Goal: Task Accomplishment & Management: Use online tool/utility

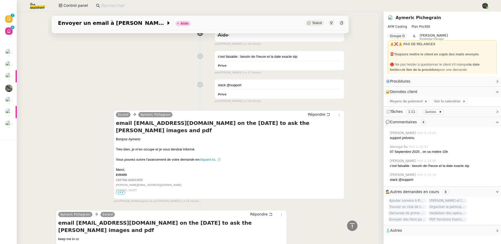
scroll to position [320, 0]
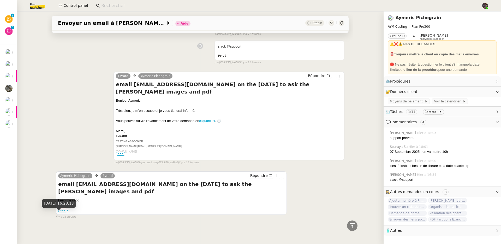
click at [63, 208] on div "2 sept. 2025, 16:28:13" at bounding box center [59, 205] width 34 height 13
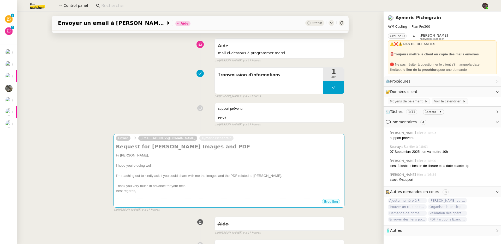
scroll to position [0, 0]
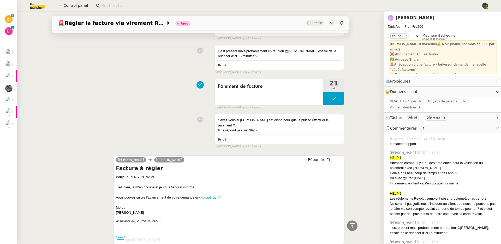
scroll to position [781, 0]
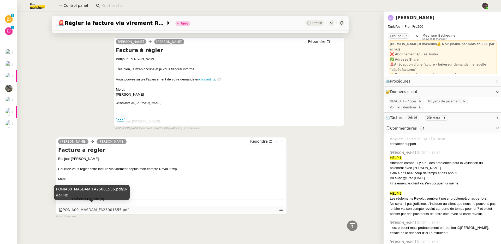
click at [100, 207] on div "PONIA09_MASDAM_FA25001555.pdf" at bounding box center [94, 210] width 70 height 6
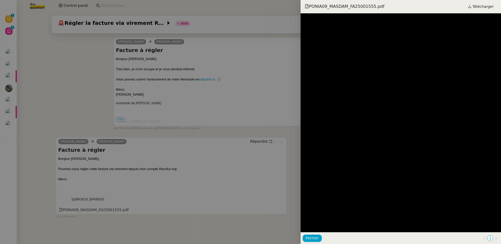
click at [204, 160] on div at bounding box center [250, 122] width 501 height 244
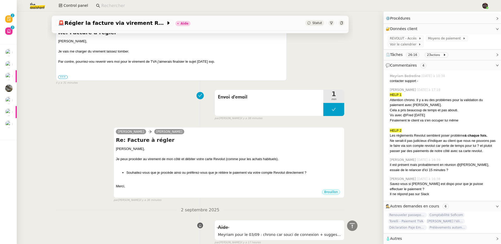
scroll to position [66, 0]
click at [409, 218] on span "Torelli - Paiement TVA" at bounding box center [406, 220] width 37 height 5
click at [409, 218] on nz-layout "Révision 0 1 2 3 4 5 6 7 8 9 Aide 0 1 2 3 4 5 6 7 8 9 Mes demandes Accept your …" at bounding box center [250, 122] width 501 height 244
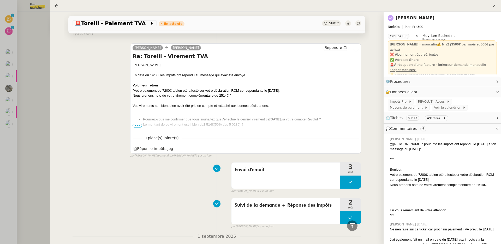
scroll to position [228, 0]
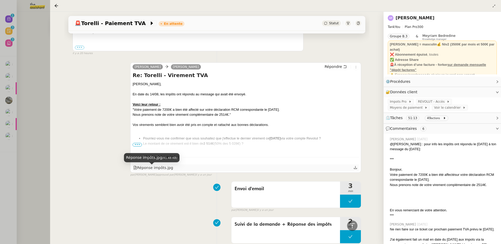
click at [161, 171] on div "Réponse impôts.jpg" at bounding box center [153, 168] width 40 height 6
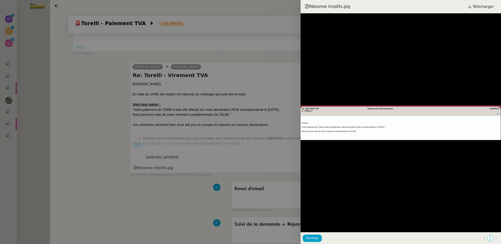
click at [133, 139] on div at bounding box center [250, 122] width 501 height 244
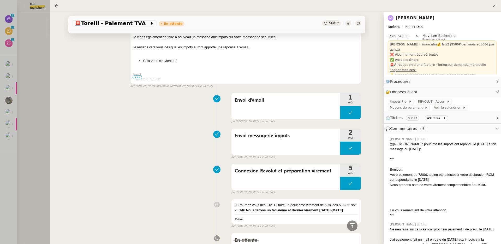
scroll to position [1136, 0]
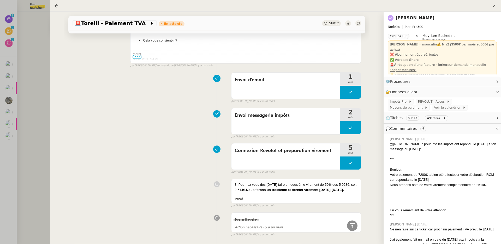
click at [426, 14] on div "Ashley Poniatowski" at bounding box center [442, 18] width 109 height 8
click at [428, 16] on link "Ashley Poniatowski" at bounding box center [415, 17] width 39 height 5
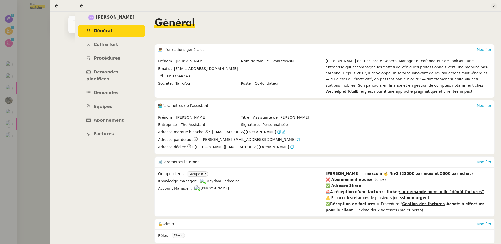
click at [494, 6] on icon at bounding box center [493, 5] width 3 height 3
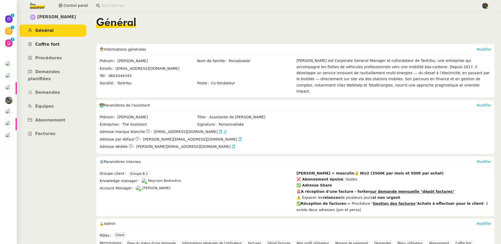
click at [64, 44] on link "Coffre fort" at bounding box center [53, 44] width 67 height 12
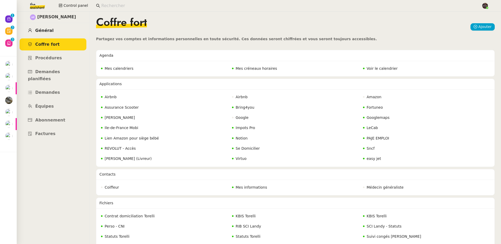
click at [55, 28] on link "Général" at bounding box center [53, 31] width 67 height 12
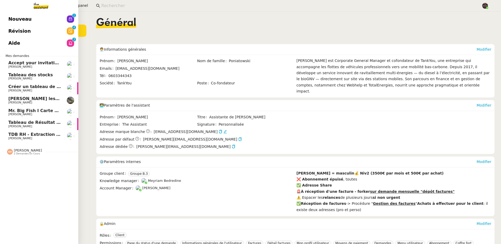
click at [12, 22] on span "Nouveau" at bounding box center [19, 19] width 23 height 8
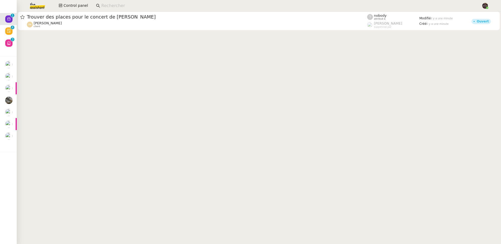
click at [104, 6] on input at bounding box center [288, 5] width 375 height 7
paste input "Arthur Serpette"
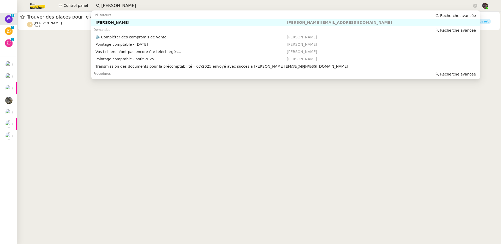
click at [121, 22] on div "Arthur Serpette" at bounding box center [191, 22] width 191 height 5
type input "Arthur Serpette"
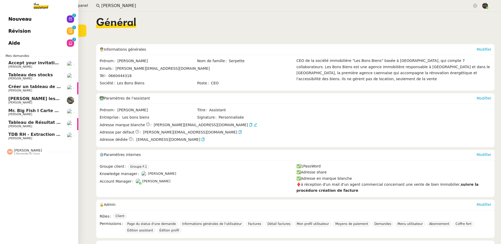
click at [27, 11] on img at bounding box center [37, 5] width 40 height 11
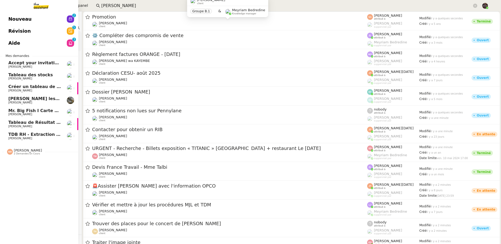
click at [3, 18] on link "Nouveau 0 1 2 3 4 5 6 7 8 9" at bounding box center [39, 19] width 78 height 12
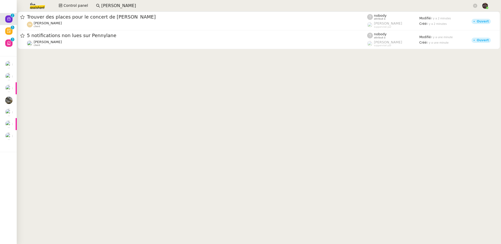
drag, startPoint x: 87, startPoint y: 68, endPoint x: 82, endPoint y: 67, distance: 4.6
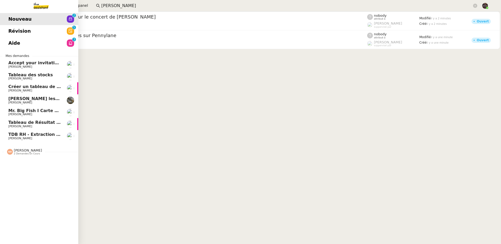
click at [16, 33] on link "Révision 0 1 2 3 4 5 6 7 8 9" at bounding box center [39, 31] width 78 height 12
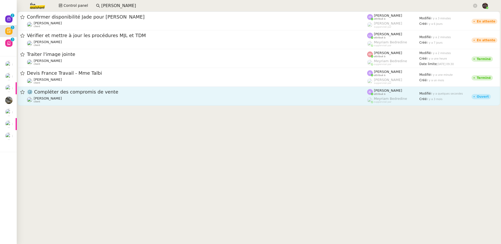
click at [93, 97] on div "Arthur Serpette client" at bounding box center [197, 99] width 340 height 7
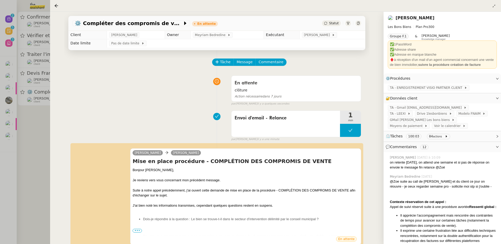
scroll to position [105, 0]
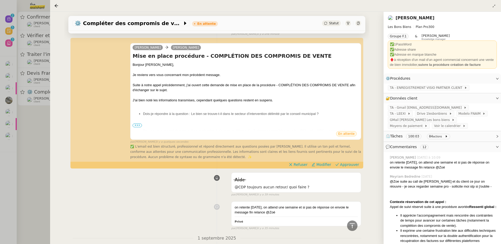
click at [49, 156] on div at bounding box center [250, 122] width 501 height 244
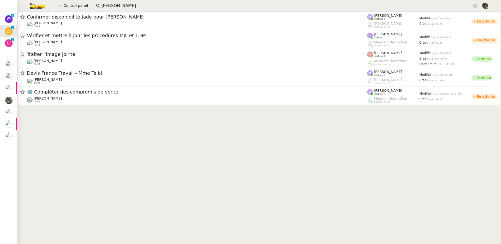
click at [117, 5] on input "Arthur Serpette" at bounding box center [286, 5] width 371 height 7
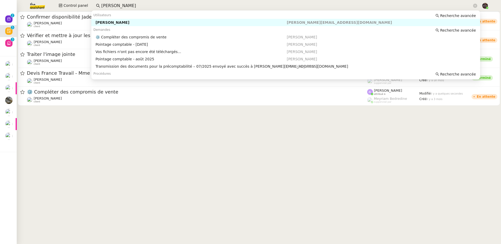
click at [187, 25] on nz-auto-option "Arthur Serpette arthur@lesbonsbiens.com" at bounding box center [285, 22] width 389 height 7
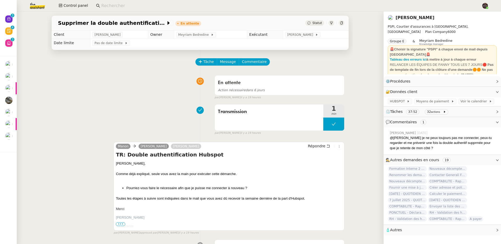
click at [99, 63] on div "Tâche Message Commentaire" at bounding box center [200, 64] width 289 height 13
click at [42, 7] on img at bounding box center [33, 5] width 40 height 11
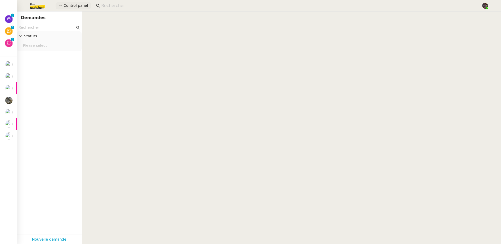
click at [67, 7] on span "Control panel" at bounding box center [75, 6] width 25 height 6
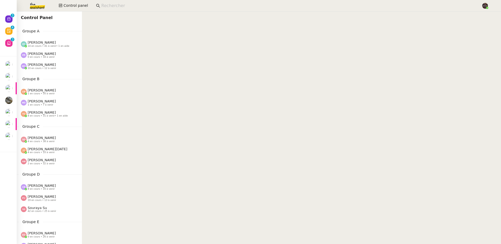
click at [43, 44] on span "[PERSON_NAME]" at bounding box center [42, 42] width 28 height 4
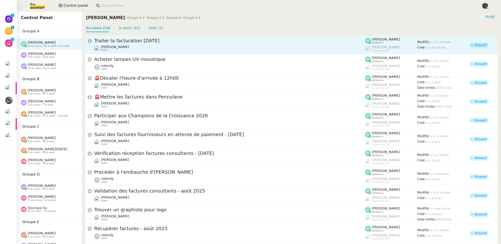
click at [162, 49] on div "Florent Seiler client" at bounding box center [229, 48] width 271 height 7
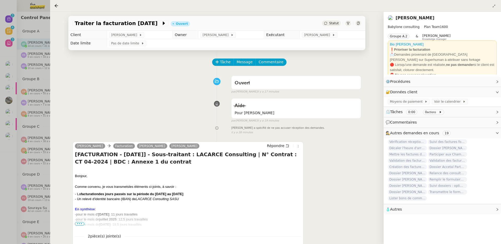
scroll to position [70, 0]
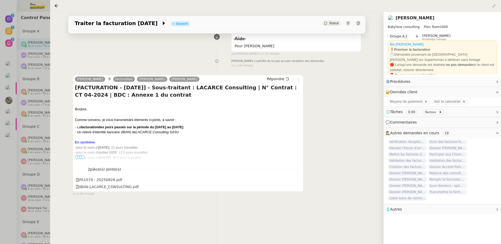
click at [25, 91] on div at bounding box center [250, 122] width 501 height 244
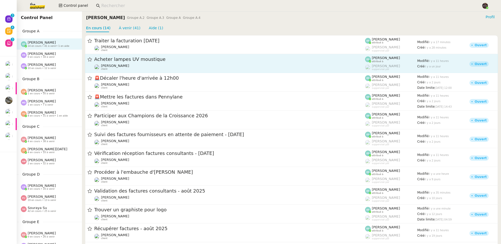
click at [186, 68] on div "Jean-Baptiste Pamar client" at bounding box center [229, 67] width 271 height 7
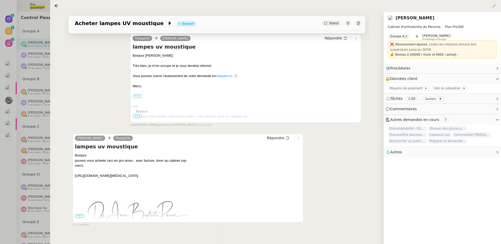
scroll to position [157, 0]
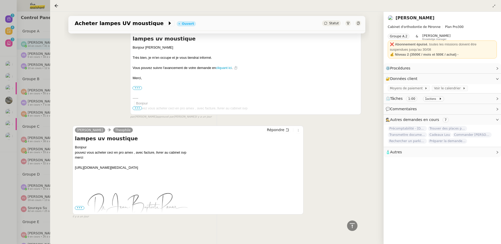
click at [20, 118] on div at bounding box center [250, 122] width 501 height 244
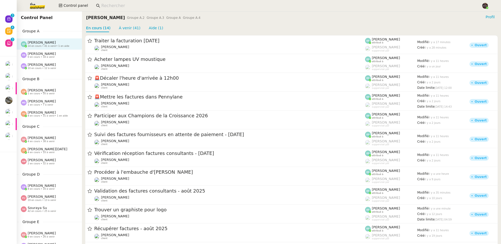
click at [186, 103] on div "Florent Seiler client" at bounding box center [229, 104] width 271 height 7
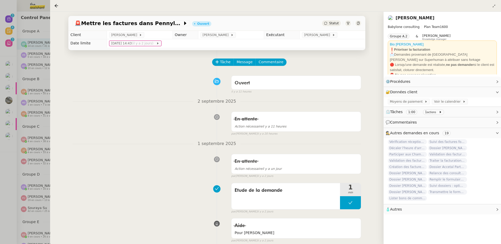
scroll to position [181, 0]
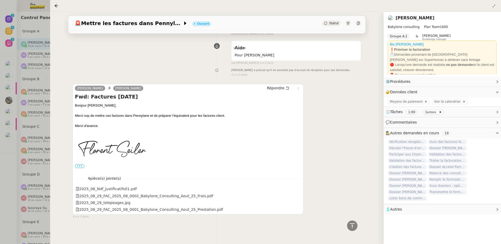
click at [31, 135] on div at bounding box center [250, 122] width 501 height 244
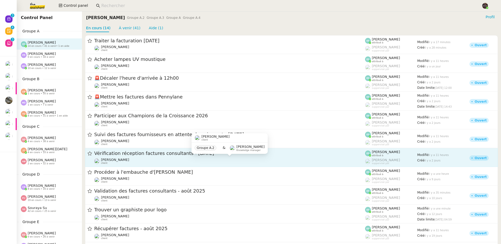
click at [251, 162] on div "Florent Seiler client" at bounding box center [229, 161] width 271 height 7
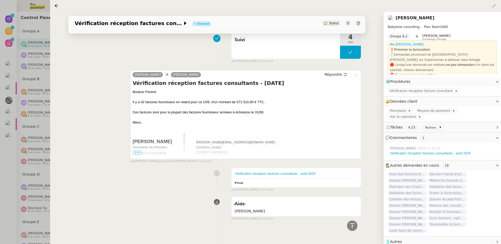
scroll to position [114, 0]
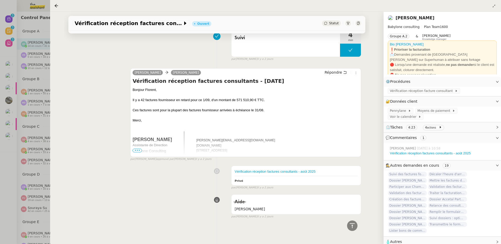
click at [27, 146] on div at bounding box center [250, 122] width 501 height 244
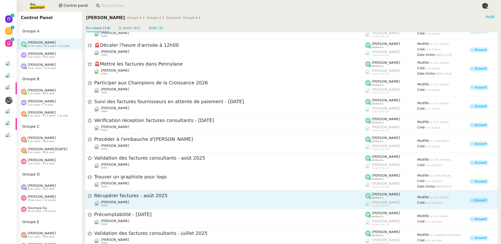
scroll to position [66, 0]
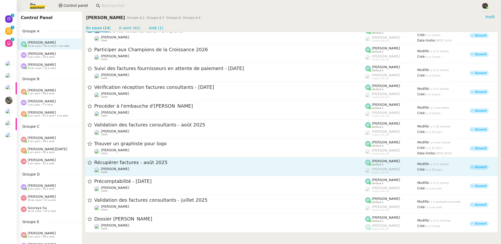
click at [187, 170] on div "Arthur MATHAUT client" at bounding box center [229, 170] width 271 height 7
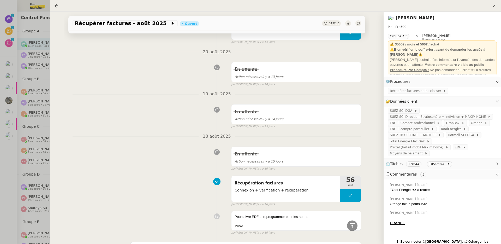
scroll to position [1372, 0]
click at [22, 125] on div at bounding box center [250, 122] width 501 height 244
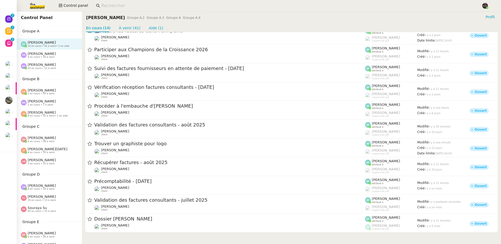
click at [39, 69] on span "10 en cours • 12 à venir" at bounding box center [42, 68] width 28 height 3
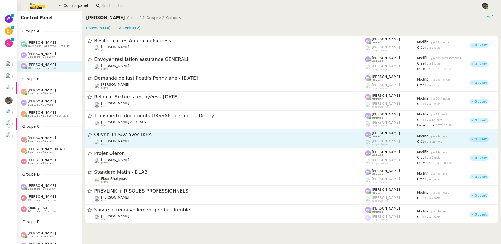
click at [153, 139] on div "Gabrielle Tavernier client" at bounding box center [229, 142] width 271 height 7
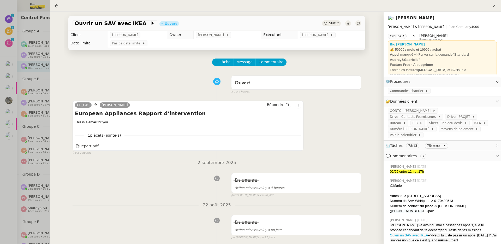
scroll to position [330, 0]
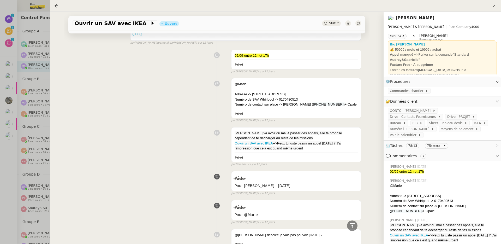
click at [7, 117] on div at bounding box center [250, 122] width 501 height 244
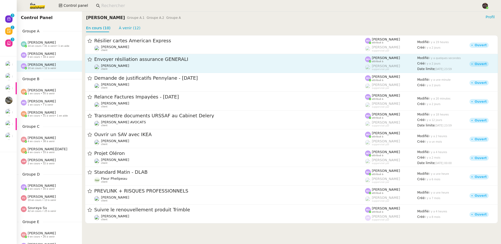
click at [118, 57] on span "Envoyer résiliation assurance GENERALI" at bounding box center [229, 59] width 271 height 5
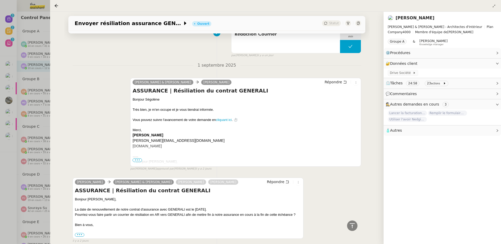
scroll to position [593, 0]
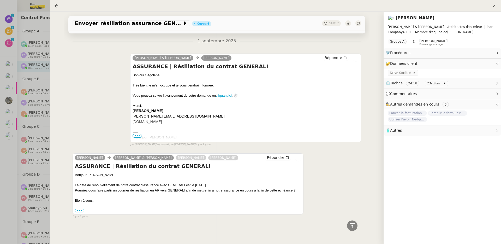
click at [30, 115] on div at bounding box center [250, 122] width 501 height 244
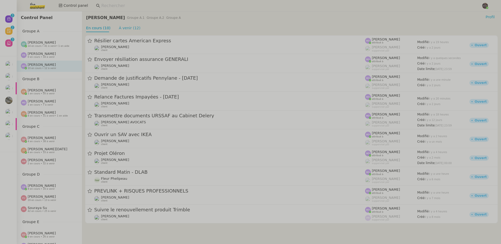
click at [37, 113] on span "[PERSON_NAME]" at bounding box center [42, 112] width 28 height 4
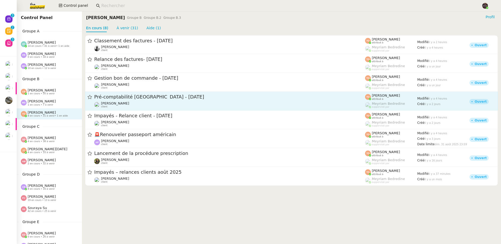
click at [193, 105] on div "Ilyes Hadj client" at bounding box center [229, 104] width 271 height 7
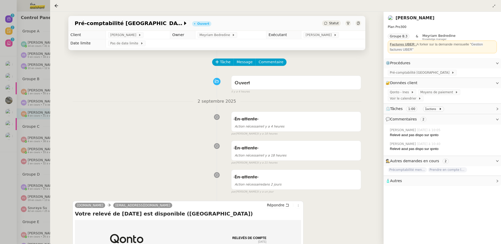
scroll to position [214, 0]
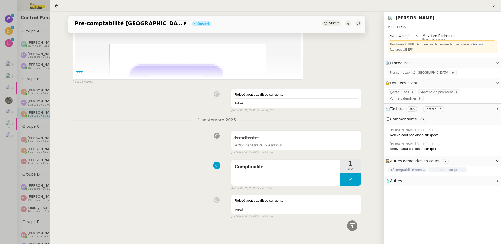
click at [23, 128] on div at bounding box center [250, 122] width 501 height 244
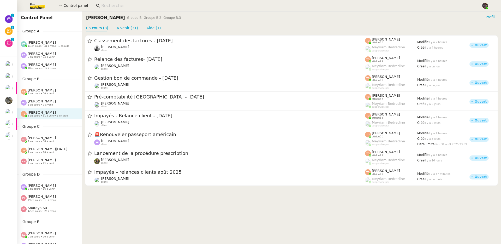
click at [43, 88] on span "[PERSON_NAME]" at bounding box center [42, 90] width 28 height 4
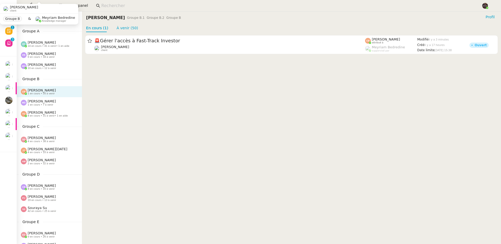
click at [210, 56] on div "🚨 Gérer l'accès à Fast-Track Investor Cédric Tempestini client Coralie Bordas a…" at bounding box center [291, 44] width 419 height 25
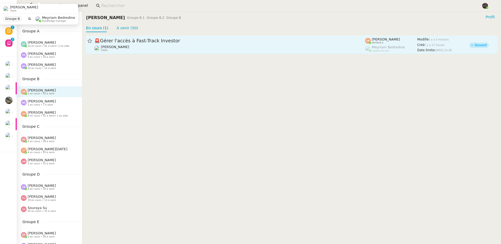
click at [209, 48] on div "Cédric Tempestini client" at bounding box center [229, 48] width 271 height 7
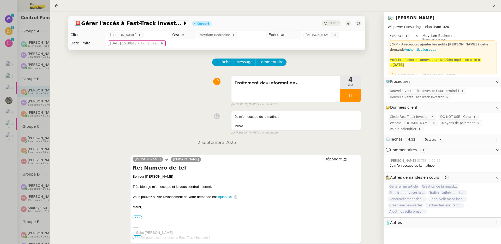
scroll to position [111, 0]
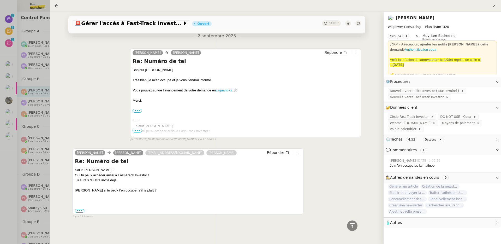
click at [32, 80] on div at bounding box center [250, 122] width 501 height 244
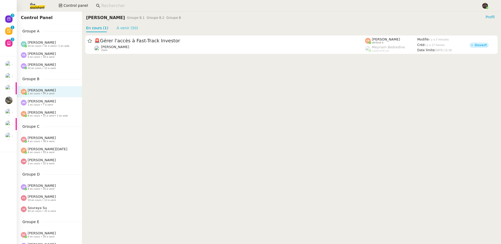
click at [130, 26] on link "À venir (50)" at bounding box center [128, 28] width 22 height 4
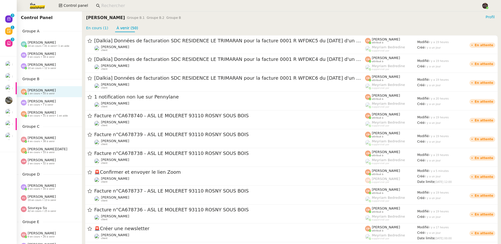
click at [222, 83] on div "Charles Da Conceicao client" at bounding box center [229, 85] width 271 height 7
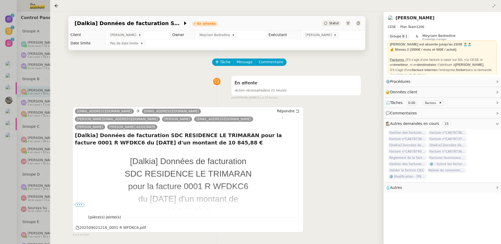
scroll to position [70, 0]
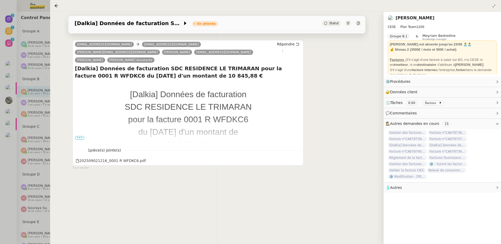
click at [45, 92] on div at bounding box center [250, 122] width 501 height 244
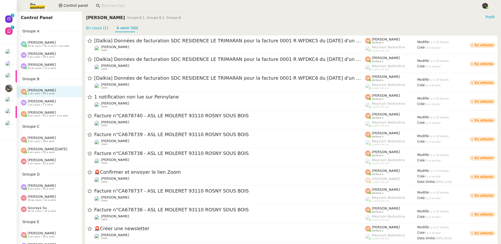
click at [41, 9] on img at bounding box center [33, 5] width 40 height 11
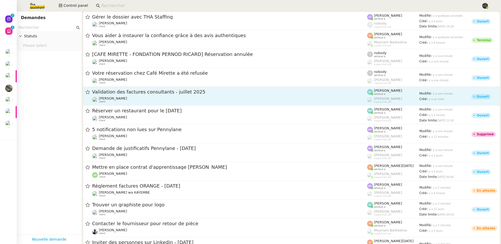
click at [199, 93] on span "Validation des factures consultants - juillet 2025" at bounding box center [229, 92] width 275 height 5
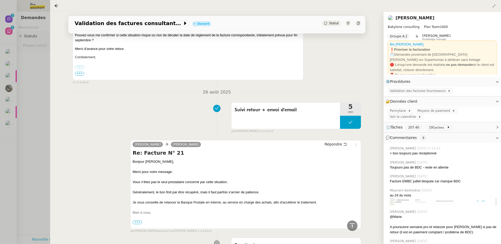
scroll to position [1283, 0]
click at [22, 93] on div at bounding box center [250, 122] width 501 height 244
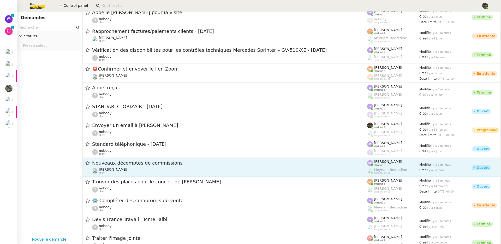
scroll to position [420, 0]
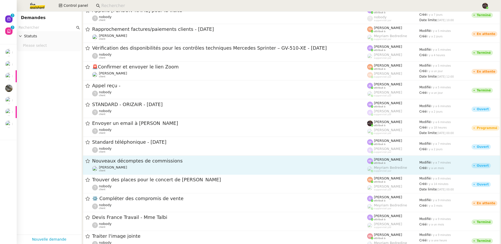
click at [148, 159] on span "Nouveaux décomptes de commissions" at bounding box center [229, 160] width 275 height 5
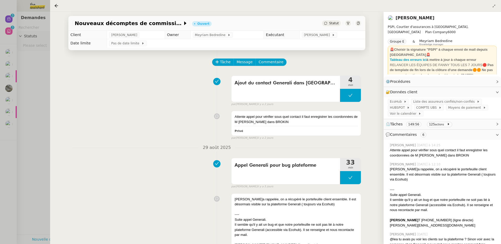
scroll to position [240, 0]
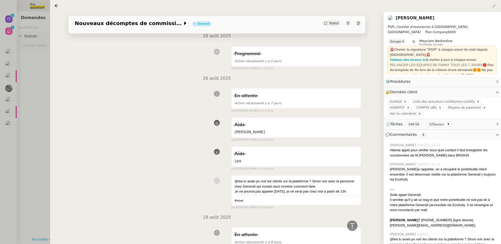
click at [24, 125] on div at bounding box center [250, 122] width 501 height 244
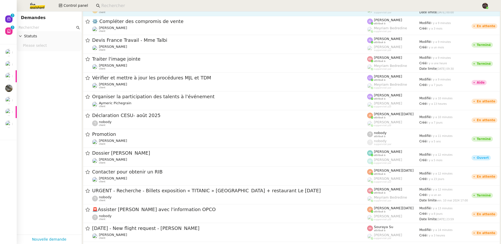
scroll to position [748, 0]
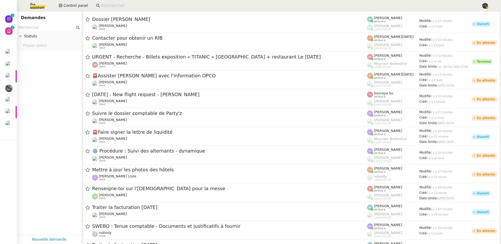
click at [130, 147] on link "⚙️ Procédure : Suivi des alternants - dynamique Réma Ngaiboye client Zoé Lacham…" at bounding box center [291, 155] width 417 height 19
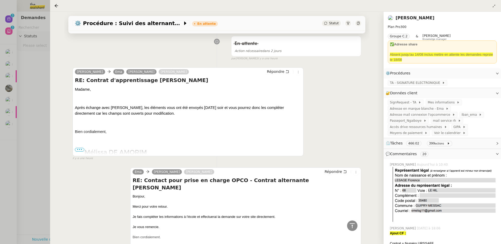
scroll to position [1012, 0]
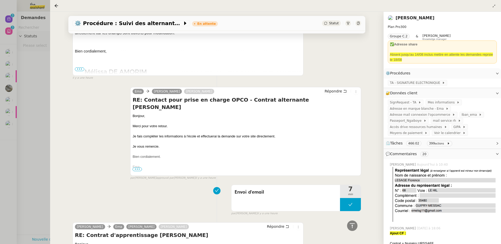
click at [56, 135] on div "⚙️ Procédure : Suivi des alternants - dynamique En attente Statut Client Réma N…" at bounding box center [216, 128] width 333 height 232
click at [44, 134] on div at bounding box center [250, 122] width 501 height 244
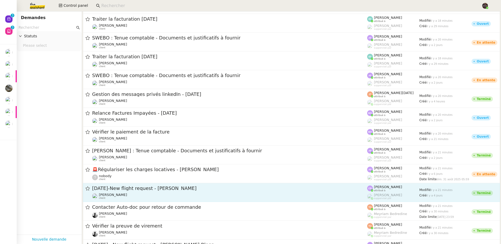
scroll to position [1000, 0]
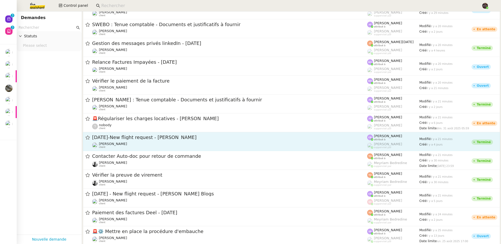
click at [161, 143] on div "Louis Frei client" at bounding box center [229, 145] width 275 height 7
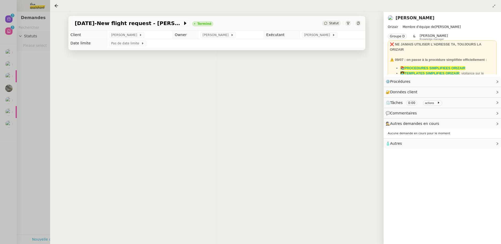
click at [161, 143] on div "👌👌👌 message envoyé ✌️✌️✌️ une erreur s'est produite" at bounding box center [216, 172] width 305 height 244
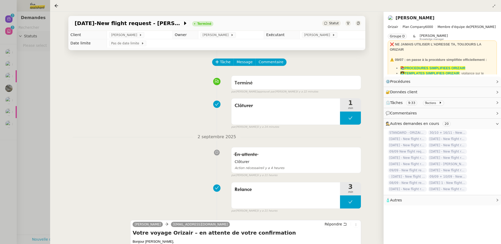
click at [38, 138] on div at bounding box center [250, 122] width 501 height 244
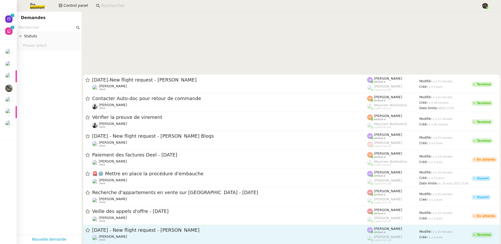
scroll to position [1173, 0]
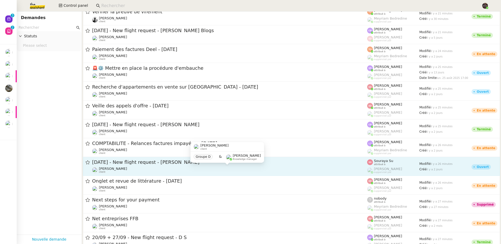
click at [139, 172] on div "Louis Frei client" at bounding box center [229, 169] width 275 height 7
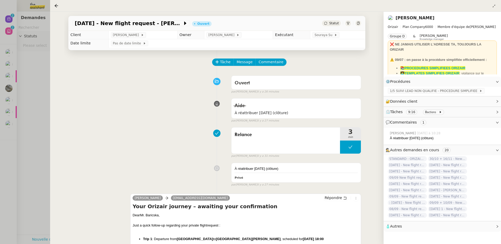
click at [44, 152] on div at bounding box center [250, 122] width 501 height 244
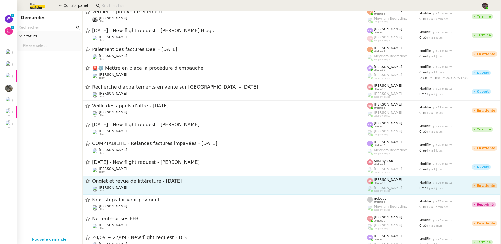
scroll to position [1357, 0]
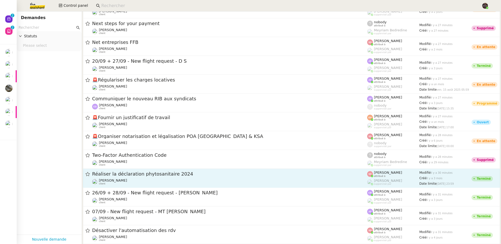
click at [132, 176] on div "Réaliser la déclaration phytosanitaire 2024" at bounding box center [229, 174] width 275 height 7
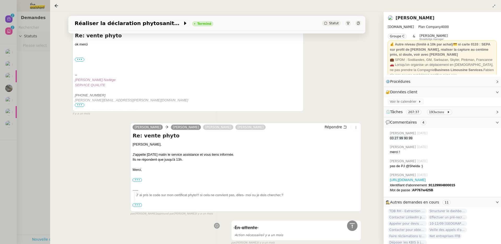
scroll to position [1009, 0]
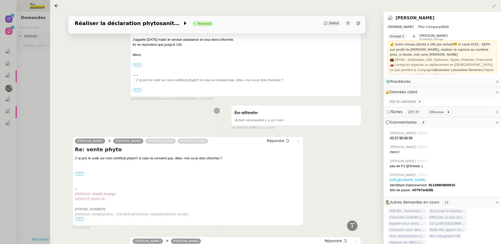
click at [9, 164] on div at bounding box center [250, 122] width 501 height 244
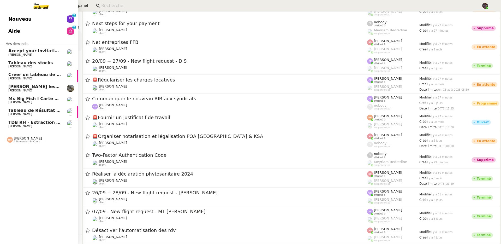
click at [29, 21] on link "Nouveau 0 1 2 3 4 5 6 7 8 9" at bounding box center [39, 19] width 78 height 12
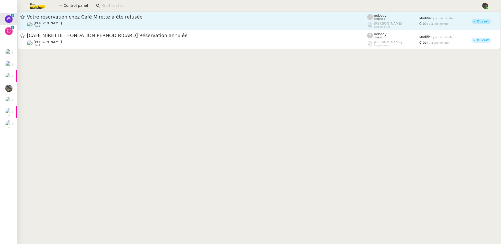
click at [100, 20] on div "Votre réservation chez Café Mirette a été refusée Jerome Proust client" at bounding box center [197, 21] width 340 height 14
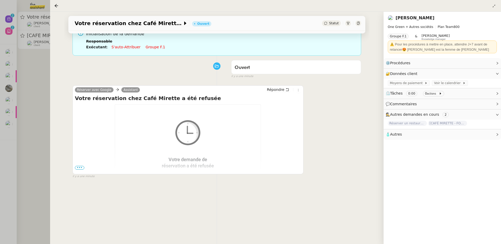
scroll to position [70, 0]
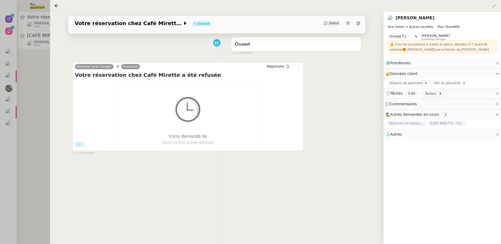
click at [36, 82] on div at bounding box center [250, 122] width 501 height 244
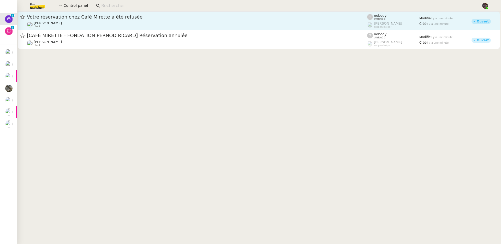
click at [101, 22] on div "Jerome Proust client" at bounding box center [197, 24] width 340 height 7
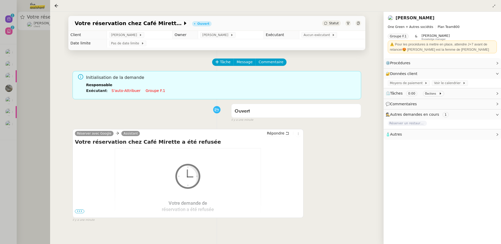
click at [413, 18] on link "[PERSON_NAME]" at bounding box center [415, 17] width 39 height 5
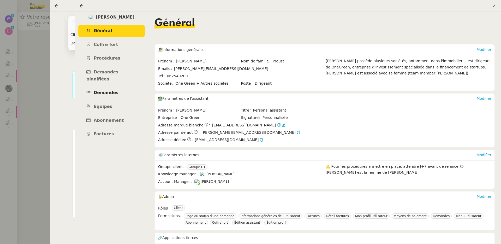
click at [109, 92] on link "Demandes" at bounding box center [111, 93] width 67 height 12
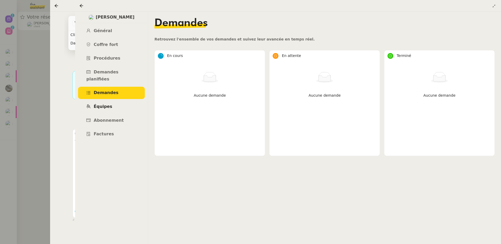
click at [109, 100] on link "Équipes" at bounding box center [111, 106] width 67 height 12
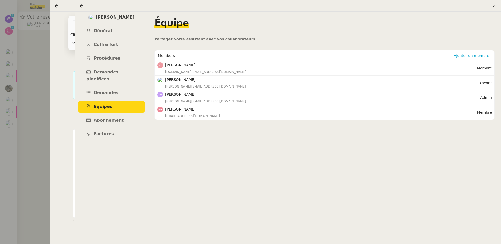
click at [231, 167] on nz-content "Équipe Partagez votre assistant avec vos collaborateurs. Members Ajouter un mem…" at bounding box center [324, 128] width 340 height 232
click at [104, 64] on link "Procédures" at bounding box center [111, 58] width 67 height 12
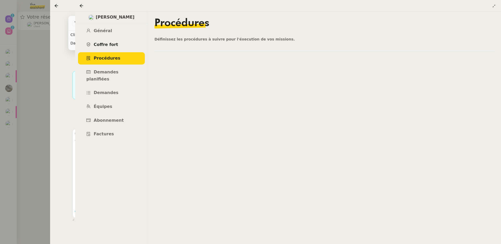
click at [101, 47] on link "Coffre fort" at bounding box center [111, 45] width 67 height 12
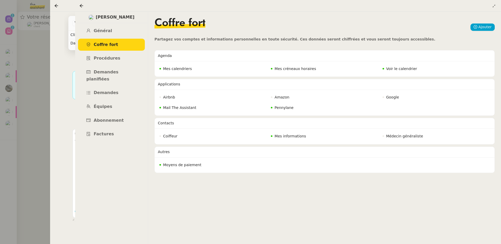
click at [4, 95] on div at bounding box center [250, 122] width 501 height 244
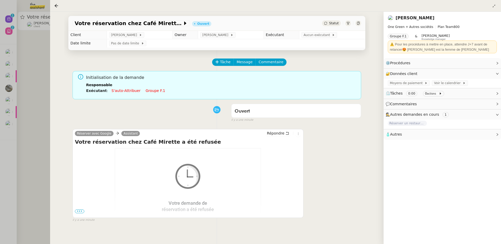
click at [43, 94] on div at bounding box center [250, 122] width 501 height 244
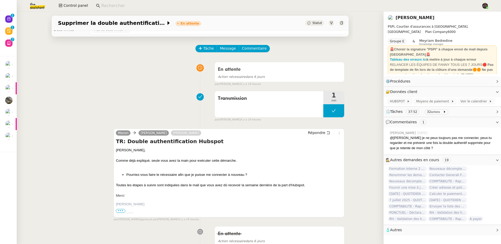
scroll to position [7, 0]
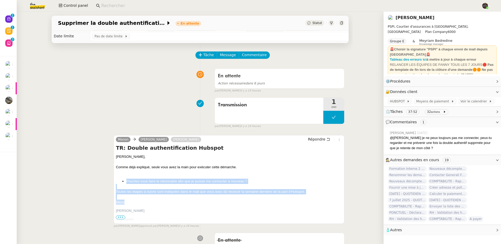
drag, startPoint x: 125, startPoint y: 177, endPoint x: 133, endPoint y: 202, distance: 26.7
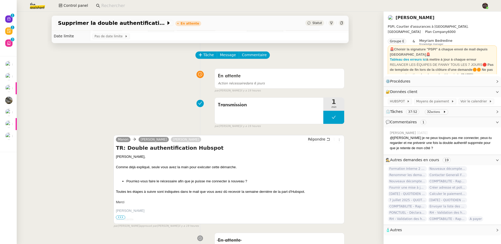
click at [133, 202] on div "Merci" at bounding box center [229, 201] width 226 height 5
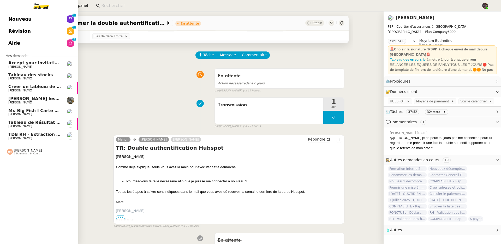
click at [36, 16] on link "Nouveau 0 1 2 3 4 5 6 7 8 9" at bounding box center [39, 19] width 78 height 12
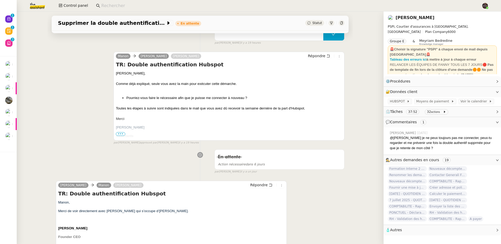
scroll to position [91, 0]
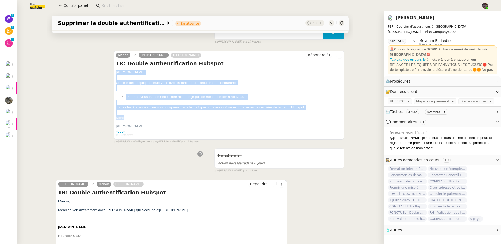
drag, startPoint x: 132, startPoint y: 119, endPoint x: 112, endPoint y: 71, distance: 52.2
click at [114, 71] on div "Manon Fanny Eyraud Rebecca Woessner Répondre TR: Double authentification Hubspo…" at bounding box center [229, 95] width 231 height 89
copy span "Fanny, Comme déjà expliqué, seule vous avez la main pour exécuter cette démarch…"
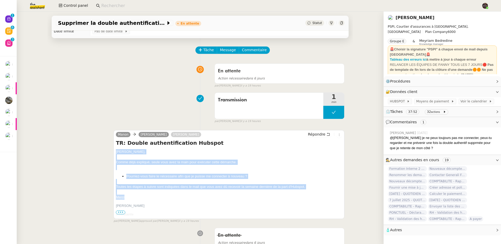
scroll to position [0, 0]
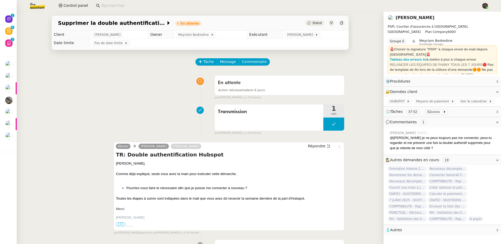
click at [124, 90] on div "En attente Action nécessaire dans 6 jours false par Léa J. il y a 19 heures" at bounding box center [200, 86] width 289 height 27
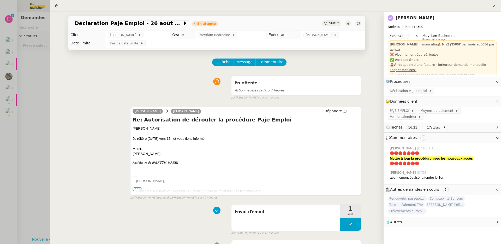
scroll to position [228, 0]
click at [42, 84] on div at bounding box center [250, 122] width 501 height 244
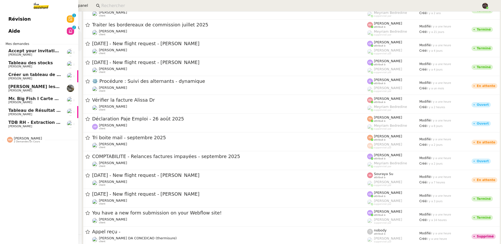
click at [10, 126] on span "[PERSON_NAME]" at bounding box center [20, 125] width 24 height 3
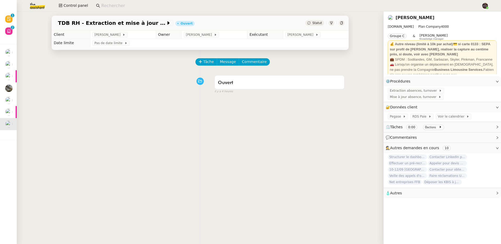
click at [330, 23] on icon at bounding box center [331, 22] width 3 height 3
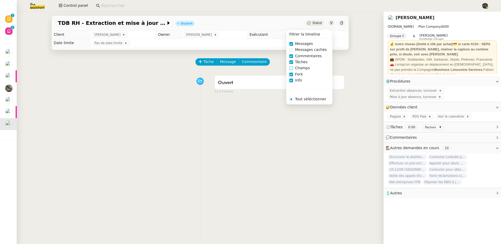
click at [304, 70] on span "Champs" at bounding box center [302, 68] width 19 height 6
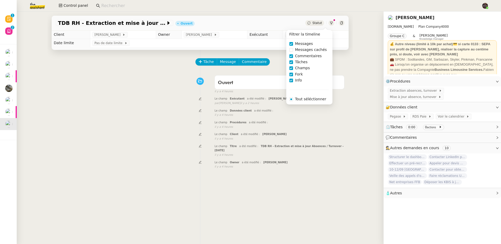
click at [305, 57] on span "Commentaires" at bounding box center [308, 56] width 31 height 6
click at [304, 61] on span "Tâches" at bounding box center [301, 62] width 17 height 6
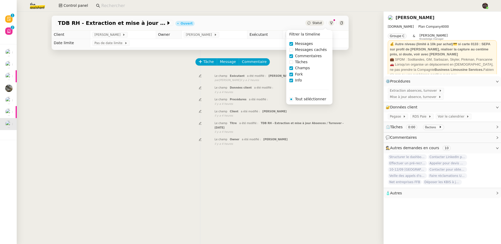
click at [153, 107] on div "Tâche Message Commentaire Veuillez patienter une erreur s'est produite 👌👌👌 mess…" at bounding box center [199, 172] width 305 height 244
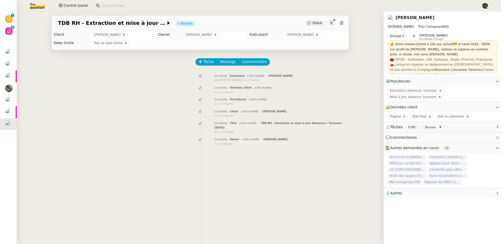
click at [410, 18] on link "[PERSON_NAME]" at bounding box center [415, 17] width 39 height 5
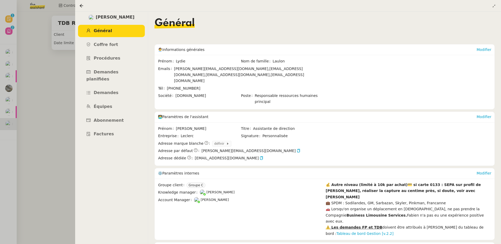
click at [41, 73] on div at bounding box center [250, 122] width 501 height 244
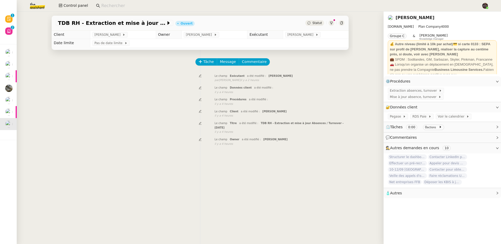
click at [339, 24] on div at bounding box center [342, 23] width 6 height 6
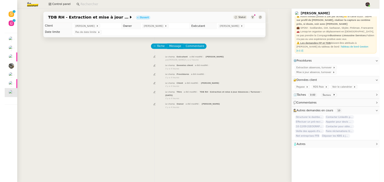
scroll to position [1, 0]
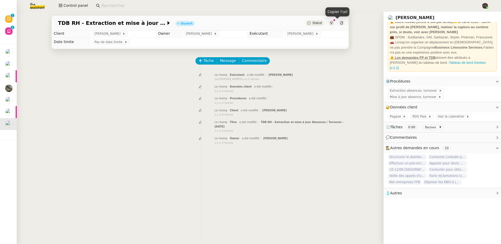
click at [340, 24] on icon at bounding box center [341, 22] width 3 height 3
click at [298, 36] on span "[PERSON_NAME]" at bounding box center [301, 33] width 28 height 5
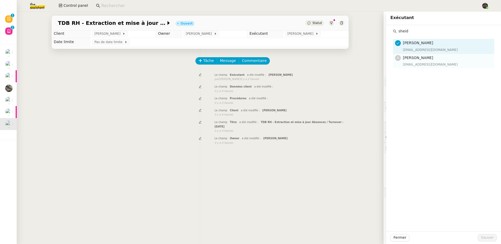
type input "sheid"
click at [416, 56] on span "[PERSON_NAME]" at bounding box center [418, 58] width 30 height 4
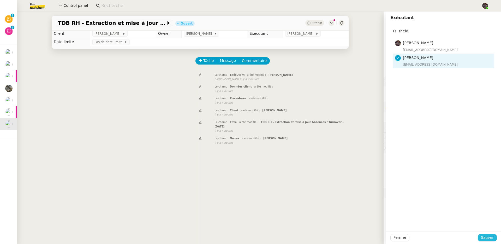
click at [487, 237] on span "Sauver" at bounding box center [487, 237] width 13 height 6
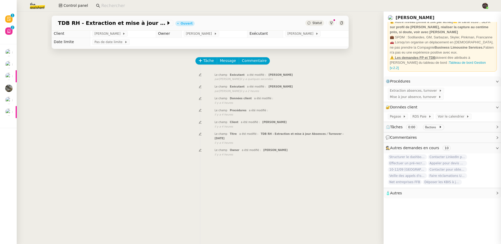
click at [339, 21] on div at bounding box center [342, 23] width 6 height 6
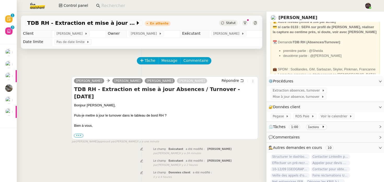
scroll to position [22, 0]
click at [75, 67] on div "Tâche Message Commentaire" at bounding box center [141, 63] width 233 height 13
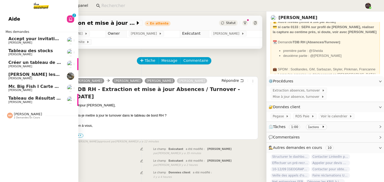
click at [46, 101] on span "[PERSON_NAME]" at bounding box center [34, 102] width 53 height 3
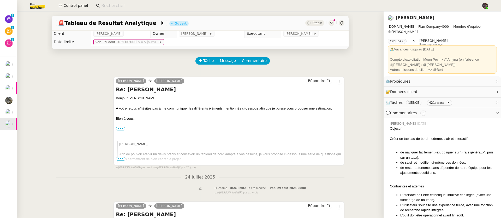
scroll to position [1, 0]
click at [36, 2] on img at bounding box center [33, 5] width 40 height 11
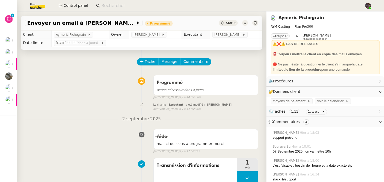
click at [37, 96] on div "Programmé Action nécessaire dans 4 jours false par Frédérique A. il y a 44 minu…" at bounding box center [141, 86] width 233 height 27
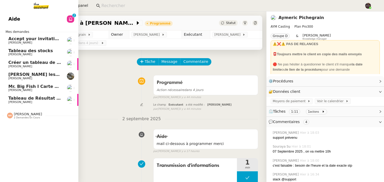
click at [26, 114] on span "[PERSON_NAME]" at bounding box center [28, 114] width 28 height 4
click at [29, 130] on span "[PERSON_NAME]" at bounding box center [20, 129] width 24 height 3
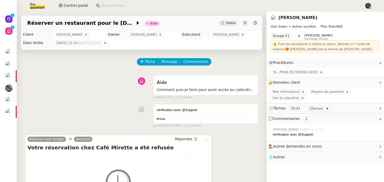
click at [293, 18] on link "[PERSON_NAME]" at bounding box center [297, 17] width 39 height 5
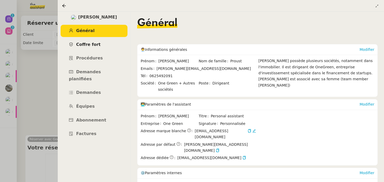
click at [91, 45] on span "Coffre fort" at bounding box center [88, 44] width 25 height 5
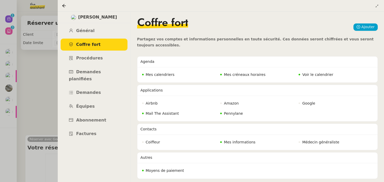
click at [160, 78] on div "Mes calendriers" at bounding box center [178, 74] width 77 height 9
click at [160, 78] on nz-badge "Mes calendriers" at bounding box center [158, 75] width 32 height 6
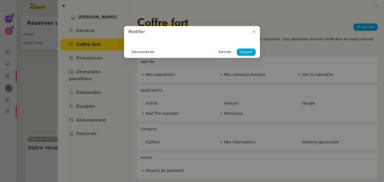
click at [319, 71] on nz-modal-container "Modifier Déconnecter Fermer Sauver" at bounding box center [192, 91] width 384 height 182
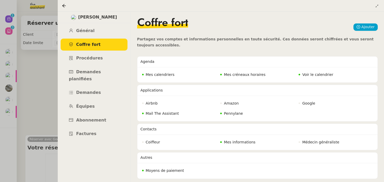
click at [314, 76] on span "Voir le calendrier" at bounding box center [317, 75] width 31 height 4
click at [116, 29] on link "Général" at bounding box center [94, 31] width 67 height 12
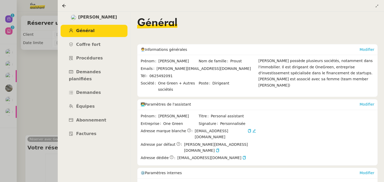
click at [183, 69] on span "[PERSON_NAME][EMAIL_ADDRESS][DOMAIN_NAME]" at bounding box center [203, 69] width 94 height 4
drag, startPoint x: 183, startPoint y: 69, endPoint x: 213, endPoint y: 71, distance: 30.1
click at [213, 71] on span "[PERSON_NAME][EMAIL_ADDRESS][DOMAIN_NAME]" at bounding box center [205, 69] width 99 height 6
copy span "one-green.com"
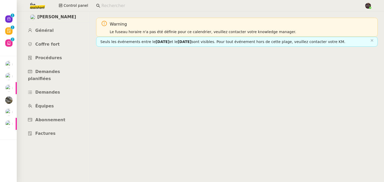
click at [107, 8] on input at bounding box center [230, 5] width 258 height 7
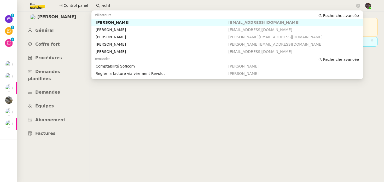
click at [116, 22] on div "[PERSON_NAME]" at bounding box center [162, 22] width 133 height 5
type input "ashl"
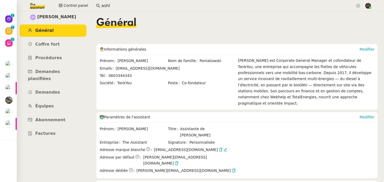
scroll to position [130, 0]
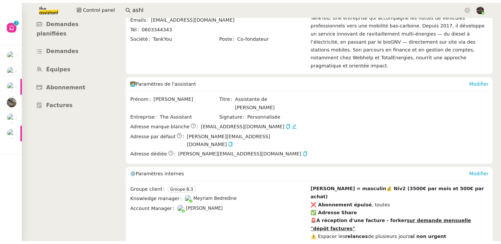
scroll to position [0, 0]
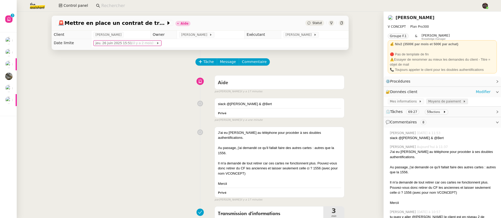
click at [436, 103] on span "Moyens de paiement" at bounding box center [445, 101] width 35 height 5
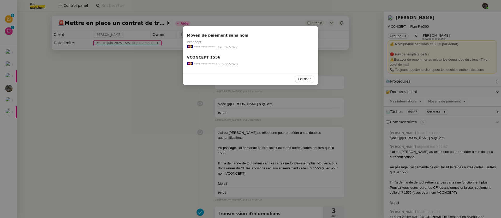
click at [146, 124] on nz-modal-container "Moyen de paiement sans nom Vconcept **** **** **** 5195 07/2027 VCONCEPT 1556 *…" at bounding box center [250, 109] width 501 height 218
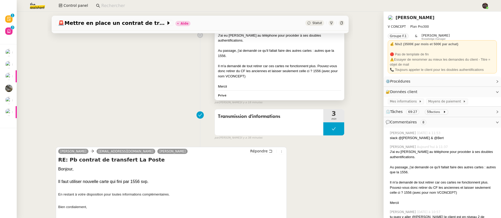
scroll to position [44, 0]
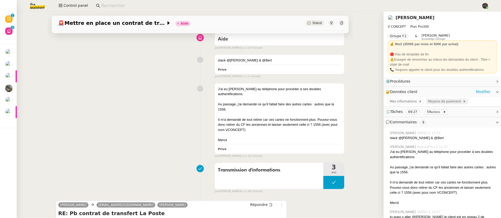
click at [428, 100] on span "Moyens de paiement" at bounding box center [445, 101] width 35 height 5
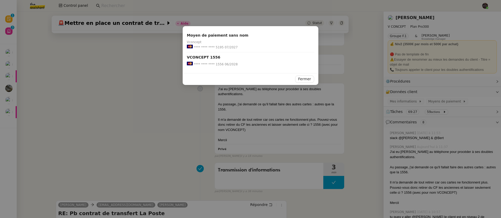
click at [158, 112] on nz-modal-container "Moyen de paiement sans nom Vconcept **** **** **** 5195 07/2027 VCONCEPT 1556 *…" at bounding box center [250, 109] width 501 height 218
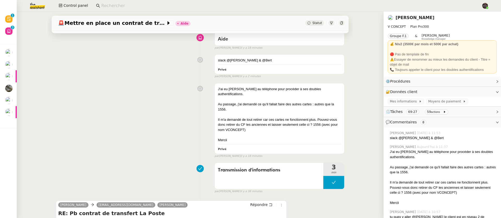
click at [415, 19] on link "[PERSON_NAME]" at bounding box center [415, 17] width 39 height 5
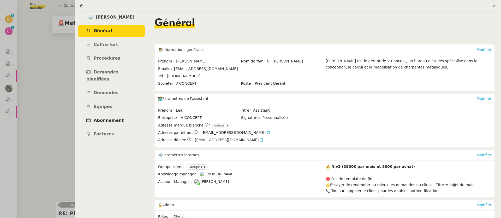
click at [115, 116] on link "Abonnement" at bounding box center [111, 120] width 67 height 12
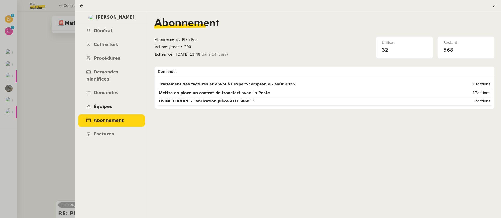
click at [114, 100] on link "Équipes" at bounding box center [111, 106] width 67 height 12
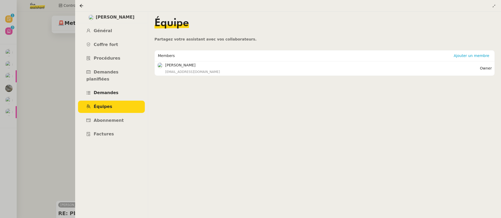
click at [115, 87] on link "Demandes" at bounding box center [111, 93] width 67 height 12
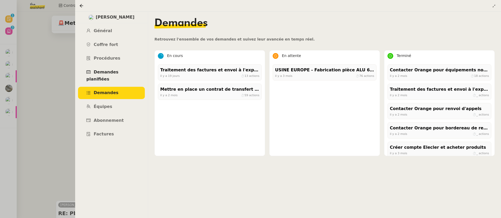
click at [119, 67] on link "Demandes planifiées" at bounding box center [111, 75] width 67 height 19
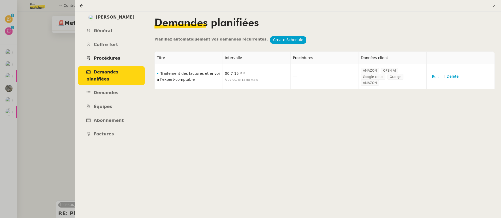
click at [122, 59] on link "Procédures" at bounding box center [111, 58] width 67 height 12
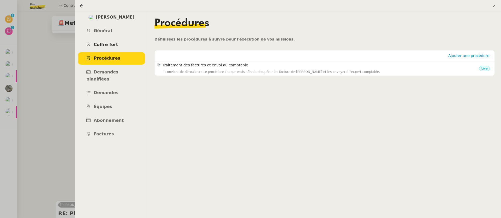
click at [115, 40] on link "Coffre fort" at bounding box center [111, 45] width 67 height 12
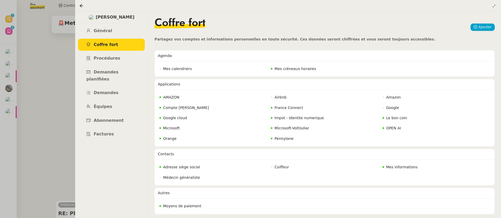
click at [59, 101] on div at bounding box center [250, 109] width 501 height 218
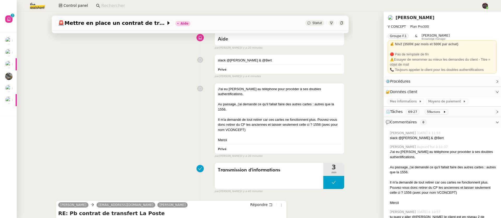
click at [417, 18] on link "[PERSON_NAME]" at bounding box center [415, 17] width 39 height 5
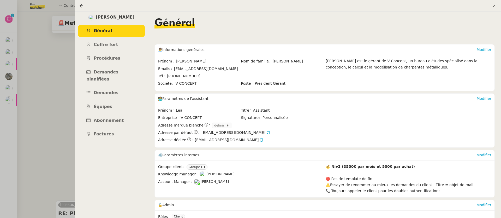
click at [107, 38] on ul "Général Coffre fort Procédures Demandes planifiées Demandes Équipes Abonnement …" at bounding box center [111, 82] width 73 height 115
click at [108, 43] on span "Coffre fort" at bounding box center [106, 44] width 25 height 5
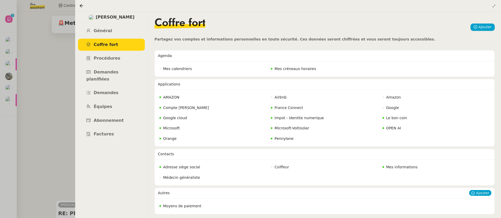
click at [191, 203] on nz-badge "Moyens de paiement" at bounding box center [180, 206] width 42 height 6
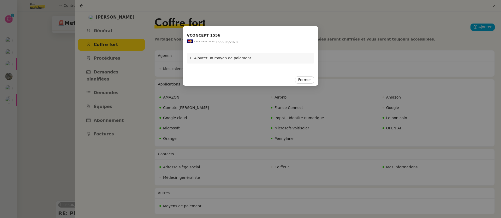
click at [35, 102] on nz-modal-container "VCONCEPT 1556 **** **** **** 1556 06/2028 Ajouter un moyen de paiement Carte ba…" at bounding box center [250, 109] width 501 height 218
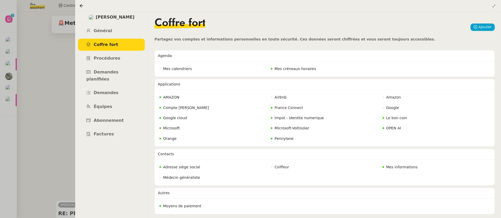
click at [35, 102] on div at bounding box center [250, 109] width 501 height 218
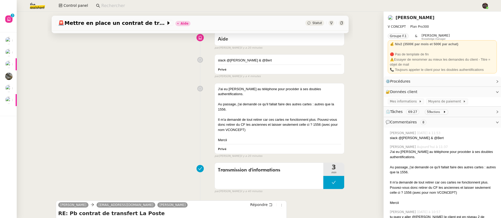
click at [115, 5] on input at bounding box center [288, 5] width 375 height 7
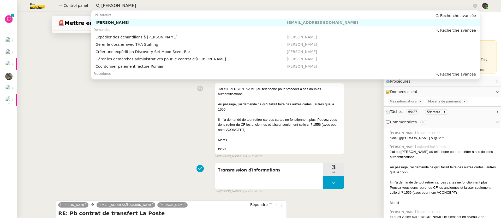
click at [110, 22] on div "[PERSON_NAME]" at bounding box center [191, 22] width 191 height 5
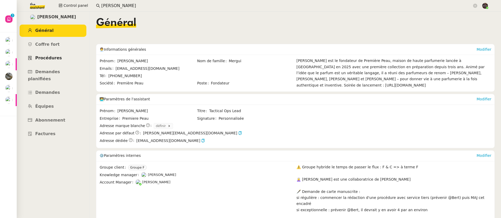
click at [55, 53] on link "Procédures" at bounding box center [53, 58] width 67 height 12
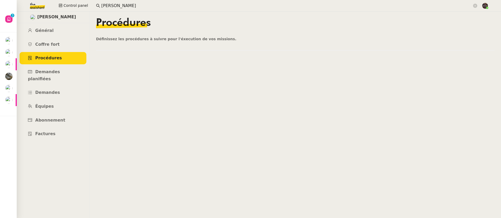
click at [135, 59] on nz-content "Procédures Définissez les procédures à suivre pour l'éxecution de vos missions." at bounding box center [295, 114] width 399 height 206
click at [126, 48] on nz-content "Procédures Définissez les procédures à suivre pour l'éxecution de vos missions." at bounding box center [295, 114] width 399 height 206
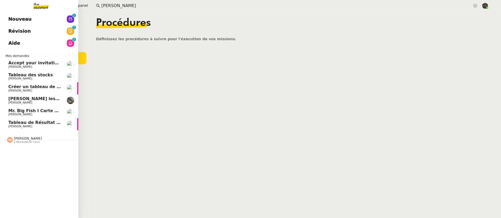
click at [13, 18] on span "Nouveau" at bounding box center [19, 19] width 23 height 8
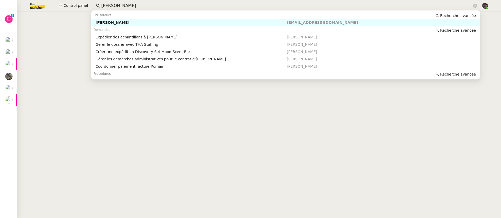
click at [113, 5] on input "pierre mer" at bounding box center [286, 5] width 371 height 7
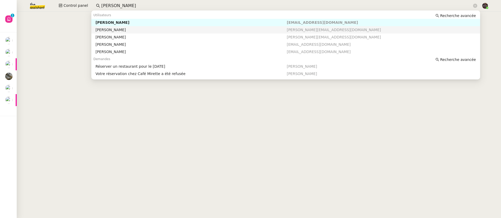
click at [120, 28] on div "[PERSON_NAME]" at bounding box center [191, 29] width 191 height 5
type input "jérome"
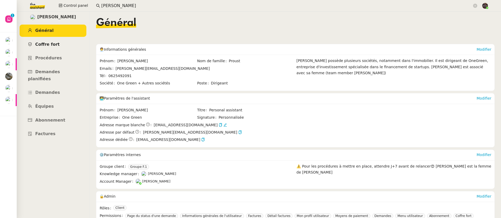
click at [50, 46] on span "Coffre fort" at bounding box center [47, 44] width 25 height 5
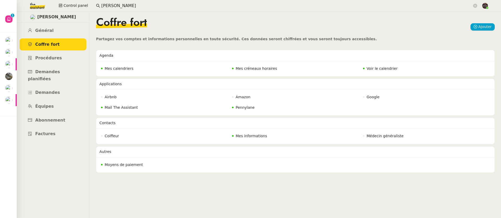
click at [365, 71] on div "Voir le calendrier" at bounding box center [426, 68] width 130 height 9
click at [368, 68] on span "Voir le calendrier" at bounding box center [382, 68] width 31 height 4
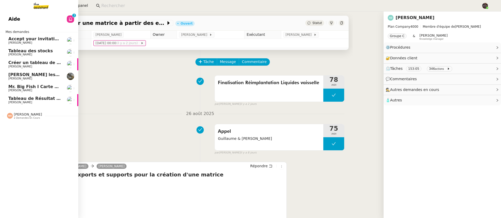
click at [15, 100] on span "Tableau de Résultat Analytique" at bounding box center [45, 98] width 74 height 5
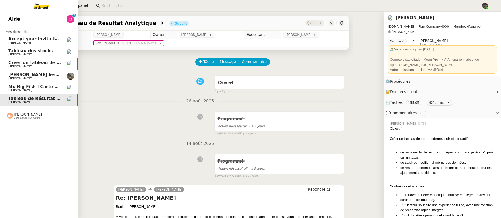
click at [17, 40] on span "Accept your invitation to join shared calenda"[PERSON_NAME]"" at bounding box center [82, 38] width 149 height 5
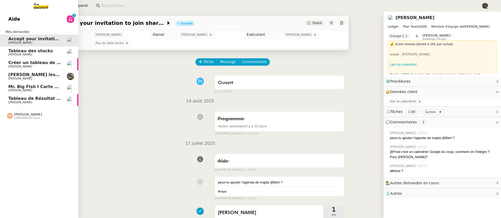
click at [46, 15] on link "Aide 0 1 2 3 4 5 6 7 8 9" at bounding box center [39, 19] width 78 height 12
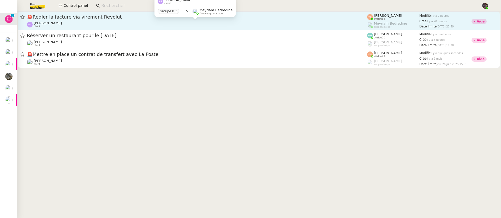
click at [78, 23] on div "[PERSON_NAME] client" at bounding box center [197, 24] width 340 height 7
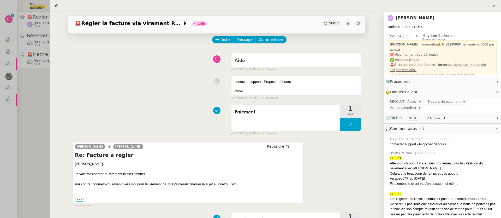
scroll to position [48, 0]
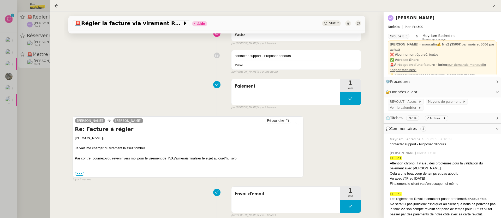
click at [34, 108] on div at bounding box center [250, 109] width 501 height 218
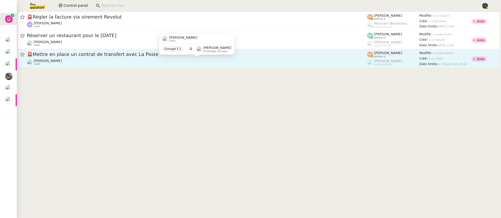
click at [67, 60] on div "[PERSON_NAME] client" at bounding box center [197, 62] width 340 height 7
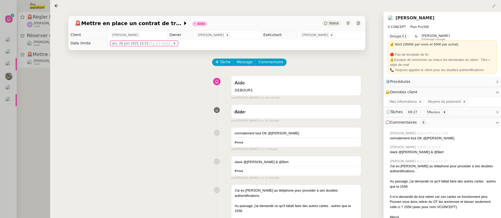
click at [30, 93] on div at bounding box center [250, 109] width 501 height 218
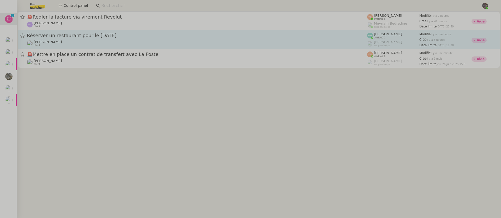
click at [44, 47] on link "Réserver un restaurant pour le 16 septembre Jerome Proust client Mélody Noé att…" at bounding box center [259, 39] width 482 height 19
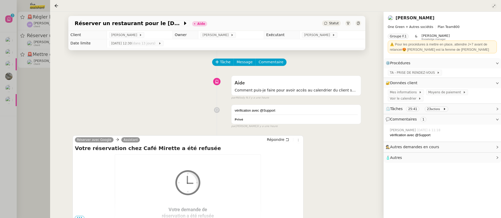
click at [495, 5] on icon at bounding box center [493, 5] width 3 height 3
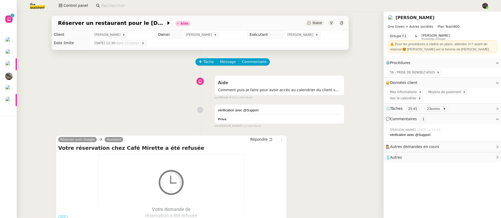
click at [417, 16] on link "Jerome Proust" at bounding box center [415, 17] width 39 height 5
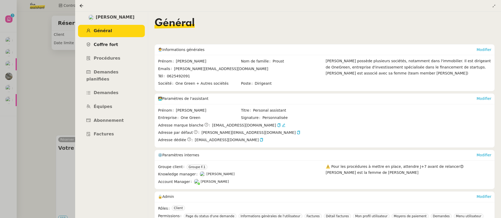
click at [121, 43] on link "Coffre fort" at bounding box center [111, 45] width 67 height 12
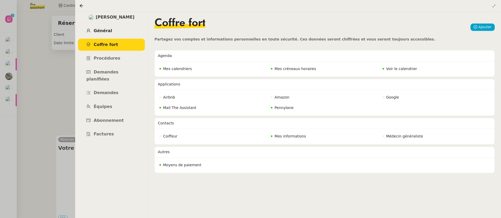
click at [105, 31] on span "Général" at bounding box center [103, 30] width 18 height 5
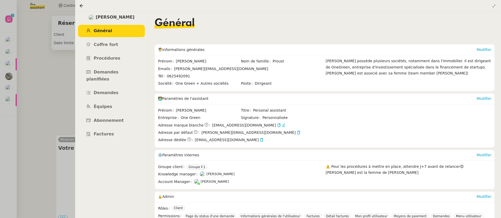
click at [179, 69] on span "[PERSON_NAME][EMAIL_ADDRESS][DOMAIN_NAME]" at bounding box center [221, 69] width 94 height 4
drag, startPoint x: 179, startPoint y: 69, endPoint x: 220, endPoint y: 71, distance: 41.3
click at [220, 71] on span "[PERSON_NAME][EMAIL_ADDRESS][DOMAIN_NAME]" at bounding box center [221, 69] width 94 height 4
click at [204, 69] on span "[PERSON_NAME][EMAIL_ADDRESS][DOMAIN_NAME]" at bounding box center [221, 69] width 94 height 4
drag, startPoint x: 204, startPoint y: 69, endPoint x: 224, endPoint y: 70, distance: 20.2
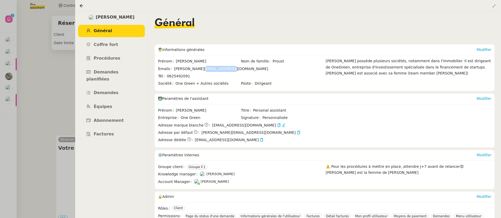
click at [224, 70] on span "[PERSON_NAME][EMAIL_ADDRESS][DOMAIN_NAME]" at bounding box center [221, 69] width 94 height 4
click at [494, 6] on icon at bounding box center [493, 5] width 3 height 3
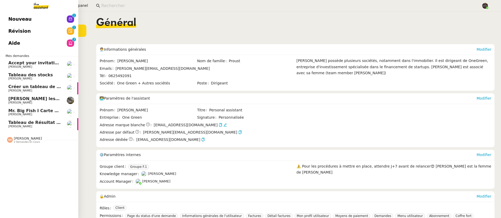
click at [11, 19] on span "Nouveau" at bounding box center [19, 19] width 23 height 8
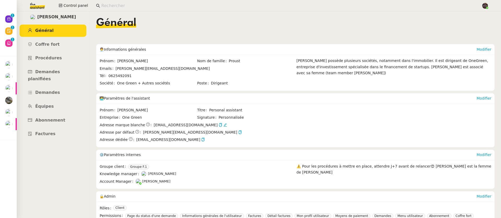
click at [52, 16] on span "Jerome Proust" at bounding box center [56, 17] width 39 height 7
copy span "Jerome Proust"
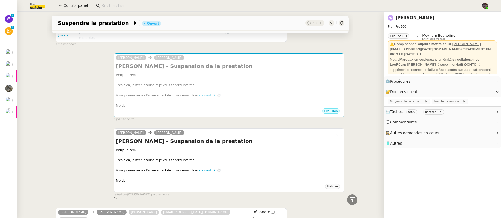
scroll to position [29, 0]
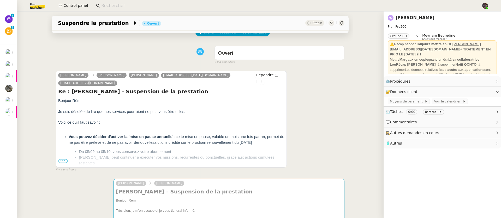
click at [62, 150] on ul "Vous pouvez décider d'activer la 'mise en pause annuelle' : cette mise en pause…" at bounding box center [171, 153] width 226 height 38
click at [61, 159] on span "•••" at bounding box center [62, 161] width 9 height 4
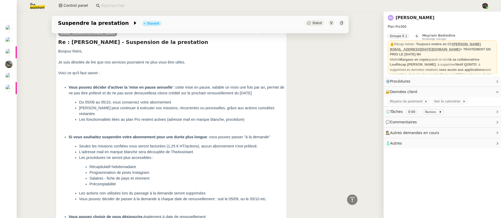
scroll to position [0, 0]
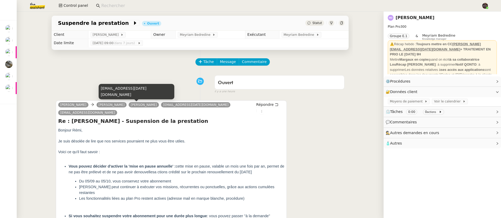
click at [129, 105] on link "[PERSON_NAME]" at bounding box center [144, 104] width 30 height 5
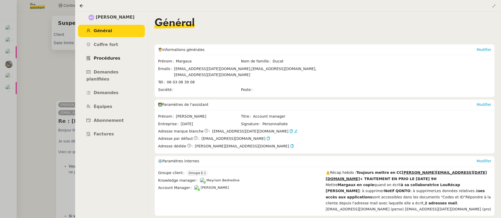
click at [110, 58] on span "Procédures" at bounding box center [107, 58] width 27 height 5
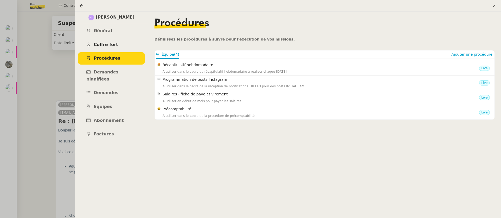
click at [108, 43] on span "Coffre fort" at bounding box center [106, 44] width 25 height 5
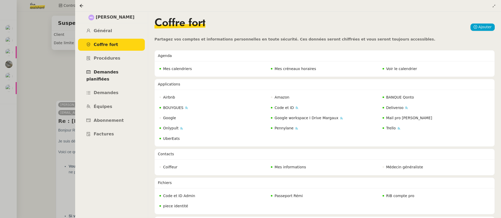
click at [115, 71] on span "Demandes planifiées" at bounding box center [102, 75] width 32 height 12
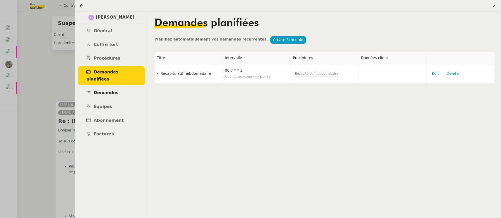
click at [112, 90] on span "Demandes" at bounding box center [106, 92] width 25 height 5
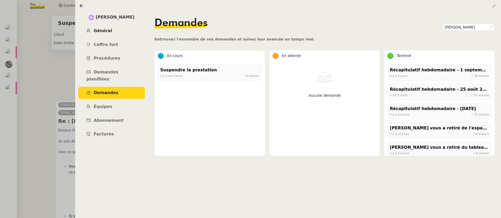
click at [103, 37] on link "Général" at bounding box center [111, 31] width 67 height 12
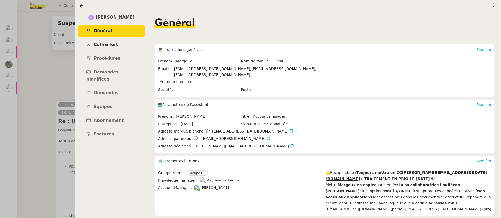
click at [106, 48] on link "Coffre fort" at bounding box center [111, 45] width 67 height 12
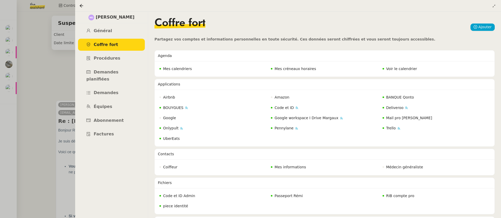
click at [64, 79] on div at bounding box center [250, 109] width 501 height 218
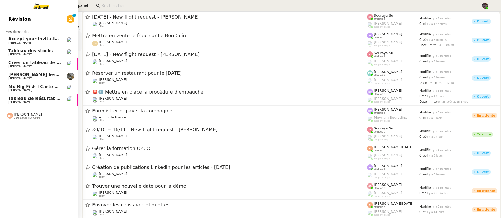
click at [16, 82] on link "Mr. Big Fish I Carte de remerciement pour [PERSON_NAME]" at bounding box center [39, 88] width 78 height 12
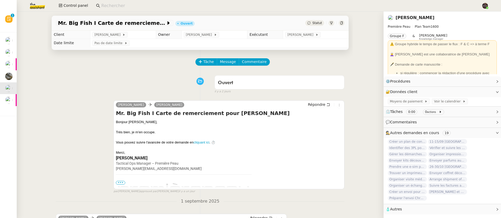
click at [404, 17] on link "[PERSON_NAME]" at bounding box center [415, 17] width 39 height 5
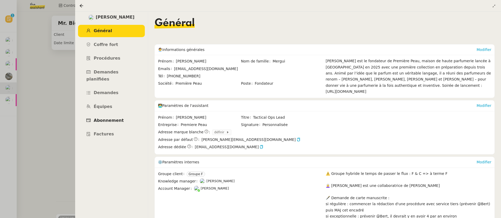
click at [92, 114] on link "Abonnement" at bounding box center [111, 120] width 67 height 12
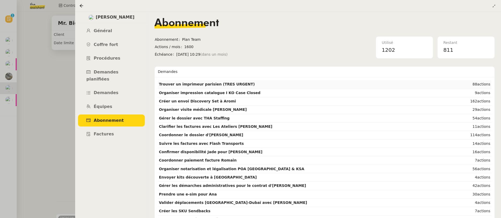
click at [255, 84] on td "Trouver un imprimeur parisien (TRES URGENT)" at bounding box center [303, 84] width 290 height 8
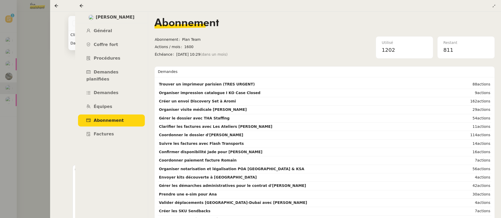
click at [54, 89] on div "🚨 Trouver un imprimeur parisien (TRES URGENT) En attente Statut Client [PERSON_…" at bounding box center [216, 115] width 333 height 206
drag, startPoint x: 56, startPoint y: 88, endPoint x: 59, endPoint y: 80, distance: 9.0
click at [56, 88] on div "🚨 Trouver un imprimeur parisien (TRES URGENT) En attente Statut Client [PERSON_…" at bounding box center [216, 115] width 333 height 206
click at [82, 5] on icon at bounding box center [81, 6] width 4 height 4
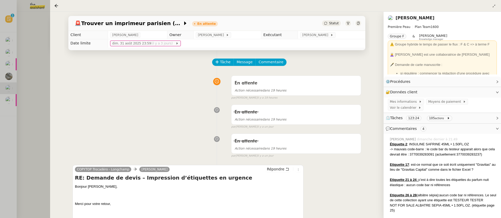
click at [29, 98] on div at bounding box center [250, 109] width 501 height 218
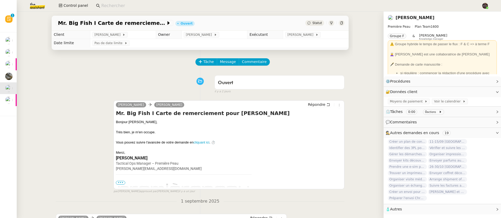
click at [43, 13] on div "Mr. Big Fish I Carte de remerciement pour Carlos Ouvert Statut Client Pierre Me…" at bounding box center [200, 114] width 367 height 206
click at [40, 9] on img at bounding box center [33, 5] width 40 height 11
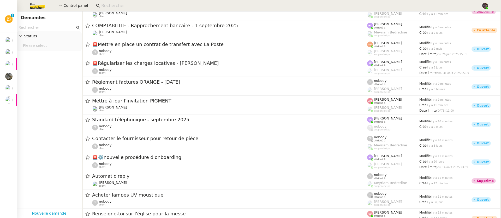
scroll to position [250, 0]
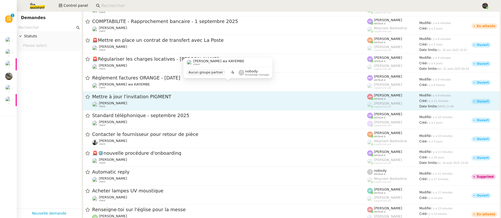
click at [166, 102] on div "David Berrebi client" at bounding box center [229, 104] width 275 height 7
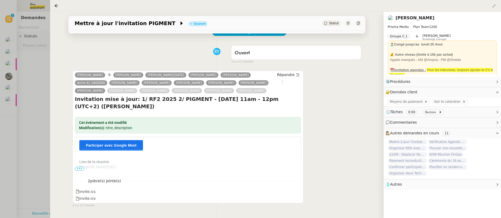
scroll to position [70, 0]
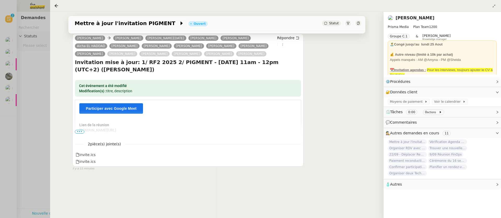
click at [80, 131] on td "Lien de la réunion meet.google.com/jpv-dpyu-wgt" at bounding box center [187, 130] width 217 height 17
click at [80, 130] on span "•••" at bounding box center [79, 132] width 9 height 4
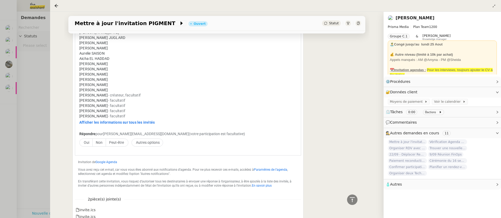
scroll to position [211, 0]
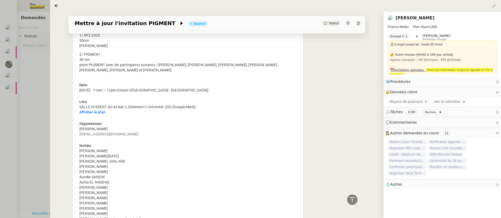
click at [35, 160] on div at bounding box center [250, 109] width 501 height 218
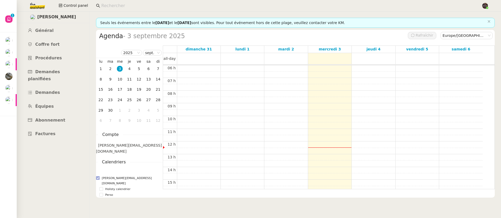
scroll to position [87, 0]
click at [274, 155] on div "00 h 01 h 02 h 03 h 04 h 05 h 06 h 07 h 08 h 09 h 10 h 11 h 12 h 13 h 14 h 15 h…" at bounding box center [323, 131] width 320 height 305
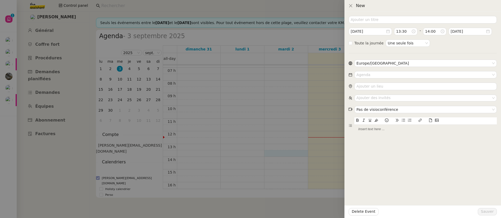
click at [269, 154] on div at bounding box center [250, 109] width 501 height 218
